Goal: Obtain resource: Download file/media

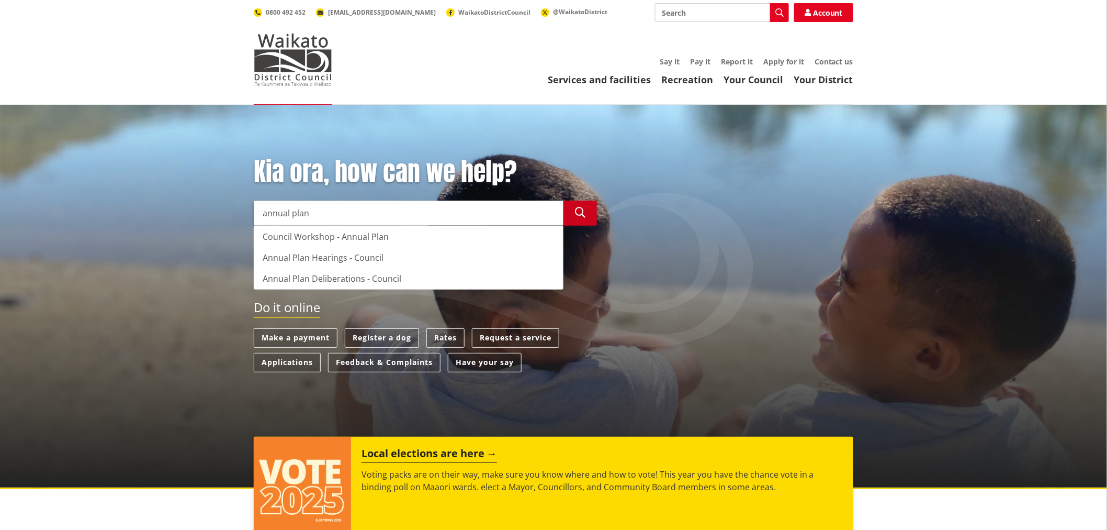
click at [577, 215] on icon "button" at bounding box center [580, 212] width 10 height 10
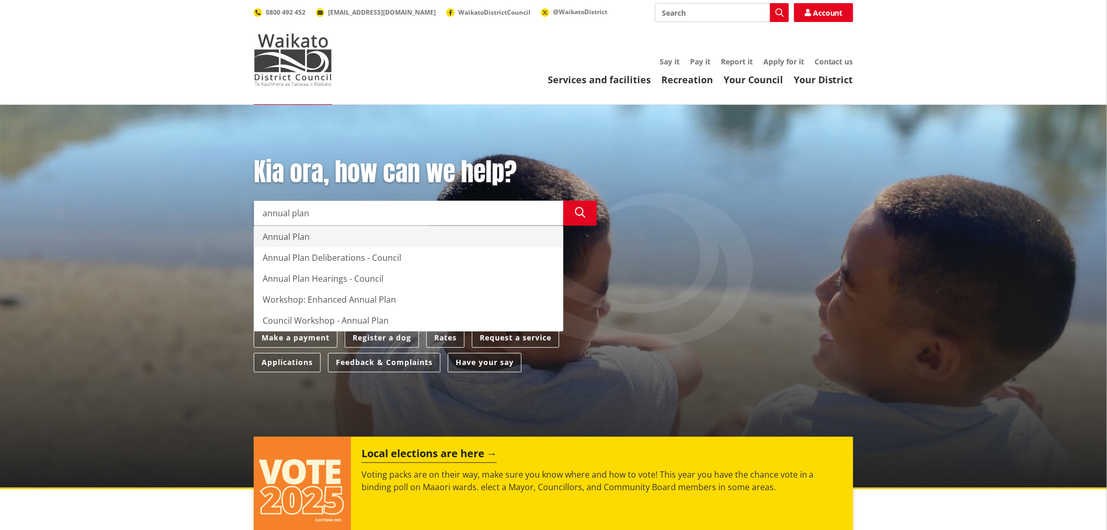
click at [288, 236] on div "Annual Plan" at bounding box center [408, 236] width 309 height 21
type input "Annual Plan"
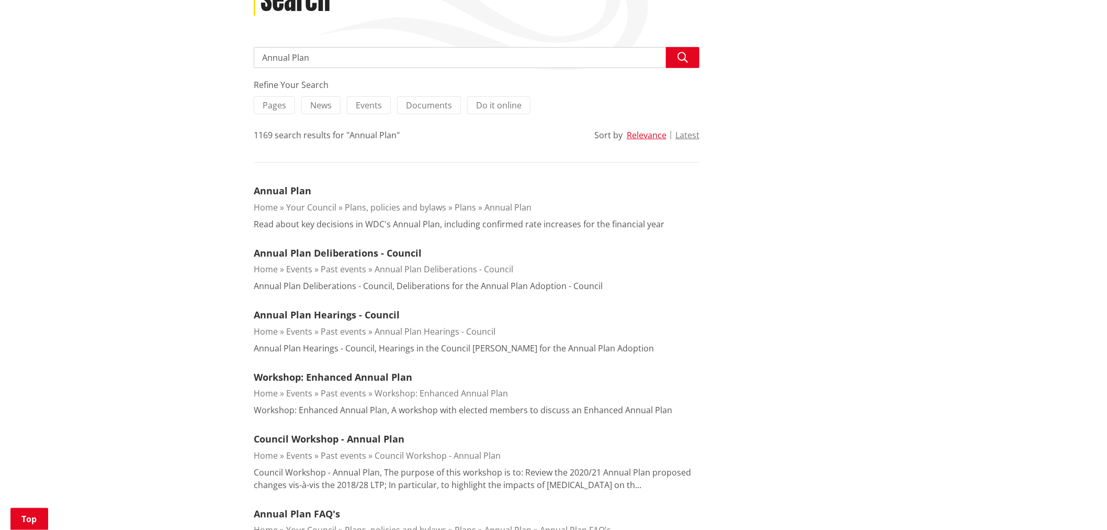
scroll to position [174, 0]
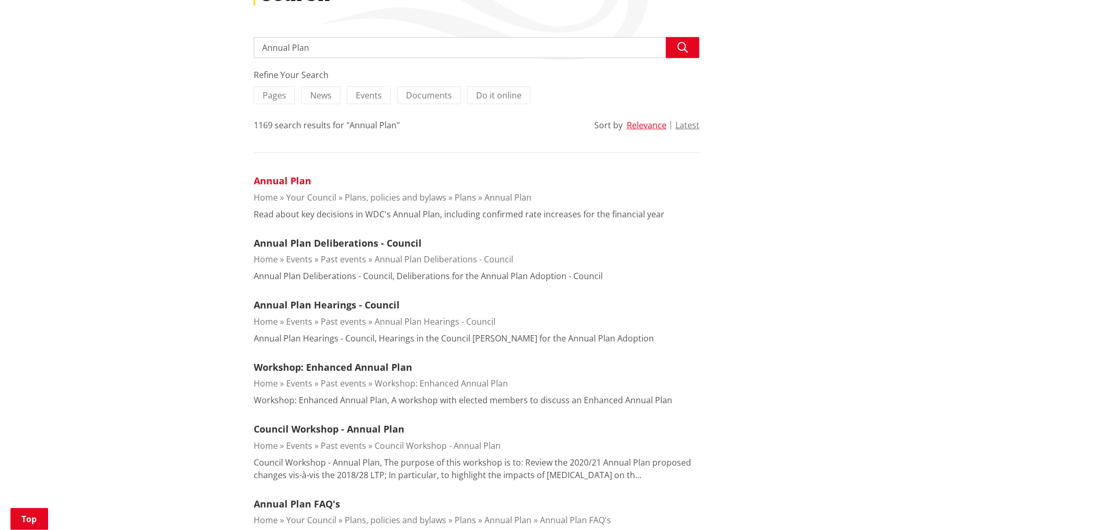
click at [290, 178] on link "Annual Plan" at bounding box center [283, 180] width 58 height 13
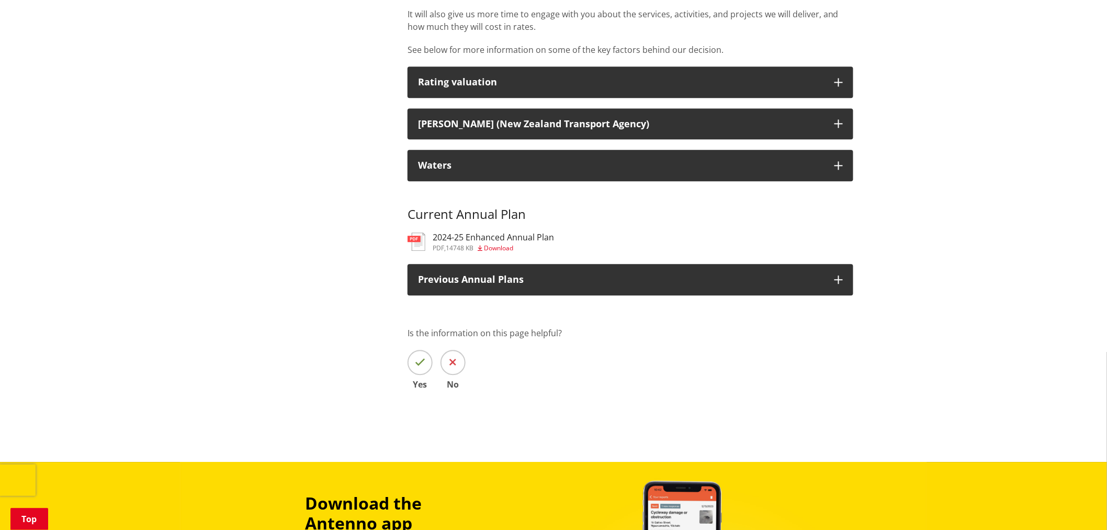
scroll to position [988, 0]
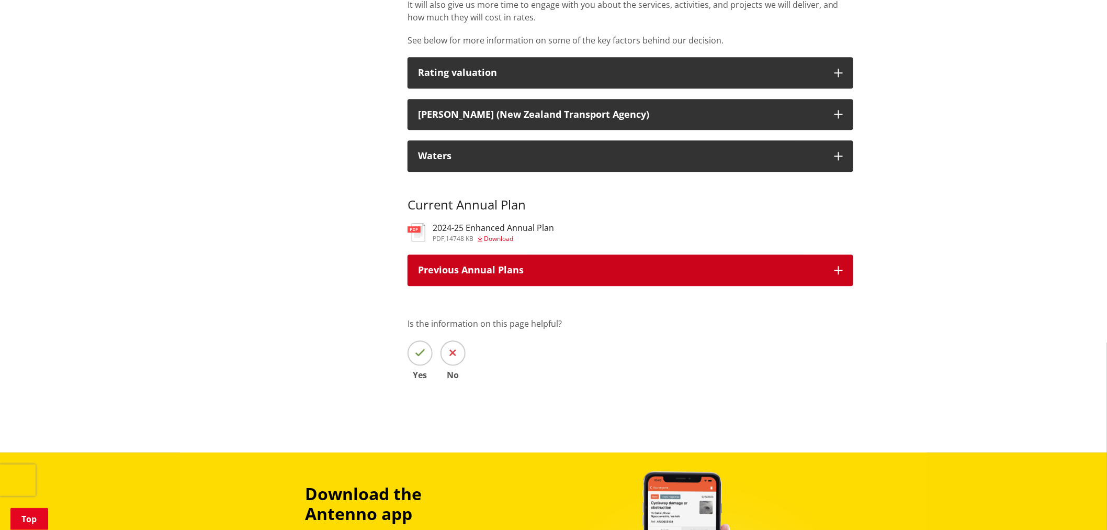
click at [542, 265] on div "Previous Annual Plans" at bounding box center [621, 270] width 406 height 10
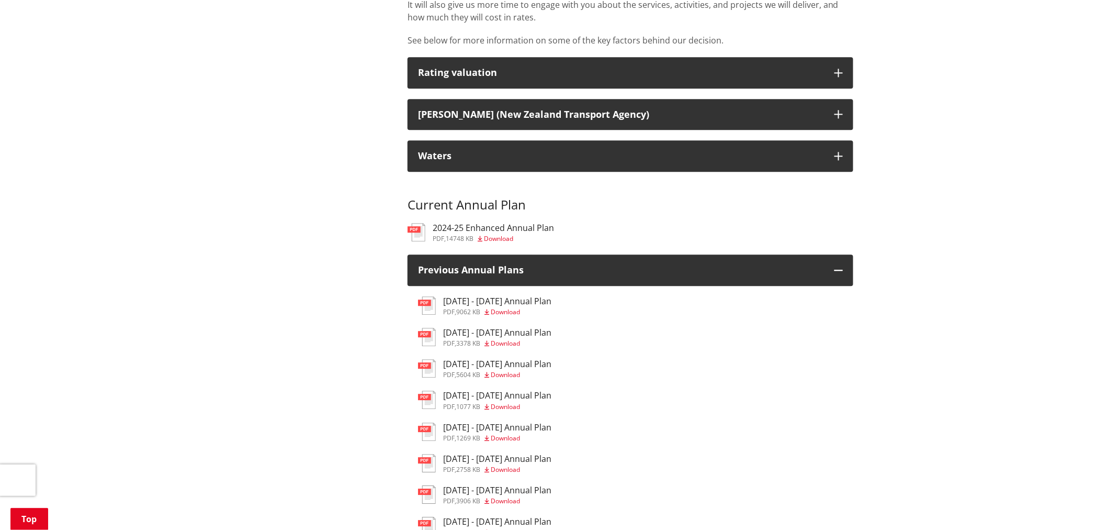
click at [509, 307] on span "Download" at bounding box center [505, 311] width 29 height 9
